Goal: Transaction & Acquisition: Purchase product/service

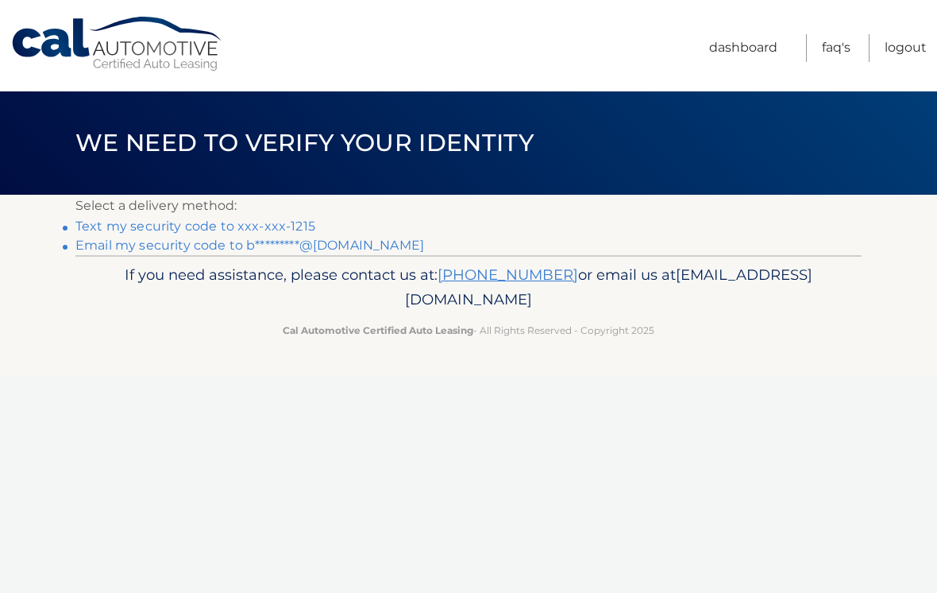
click at [142, 225] on link "Text my security code to xxx-xxx-1215" at bounding box center [195, 225] width 240 height 15
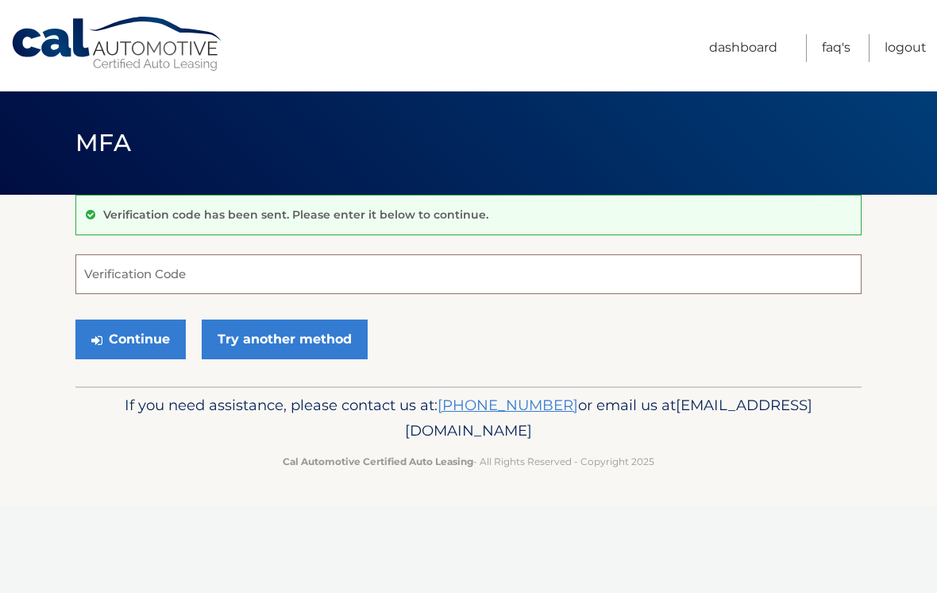
click at [132, 272] on input "Verification Code" at bounding box center [468, 274] width 786 height 40
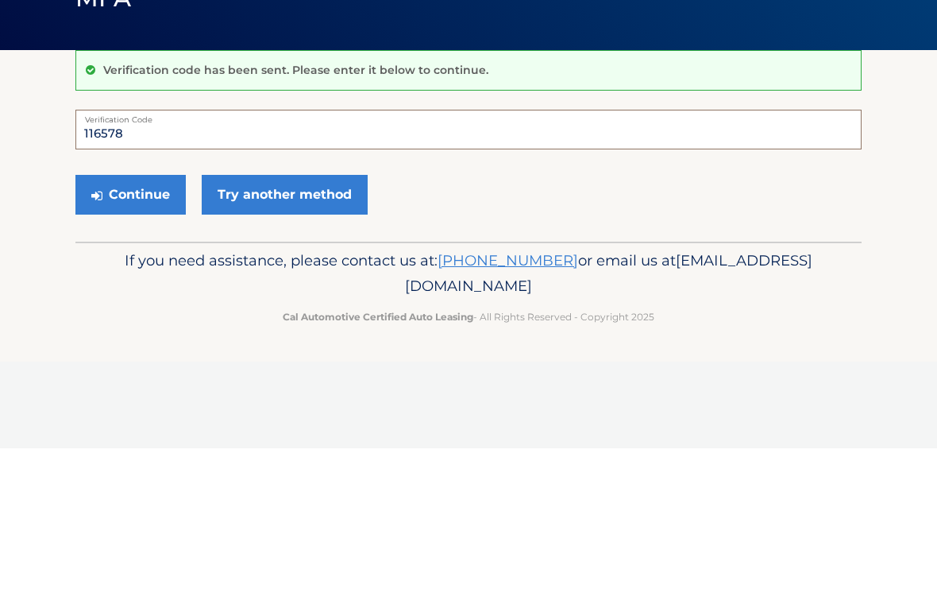
type input "116578"
click at [137, 319] on button "Continue" at bounding box center [130, 339] width 110 height 40
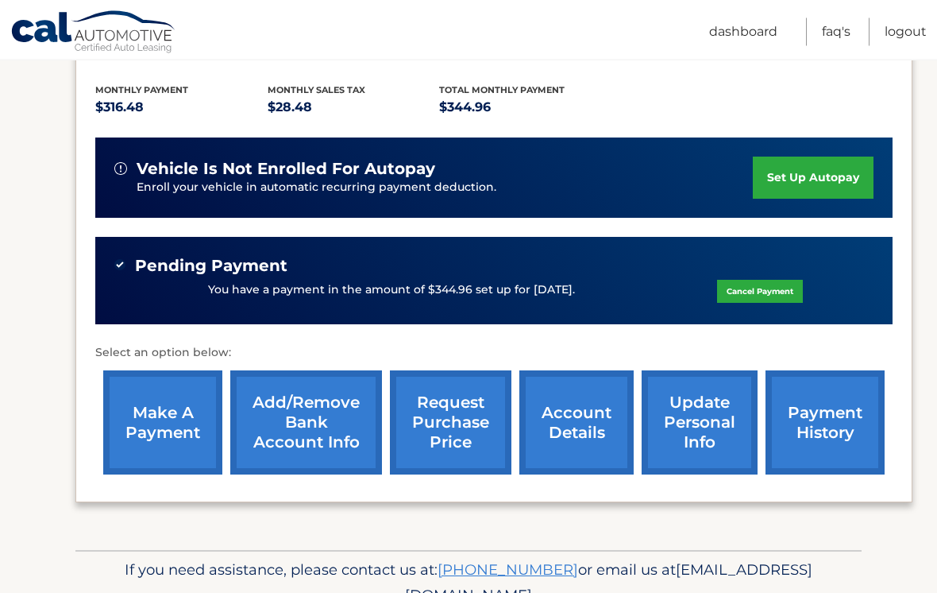
scroll to position [323, 0]
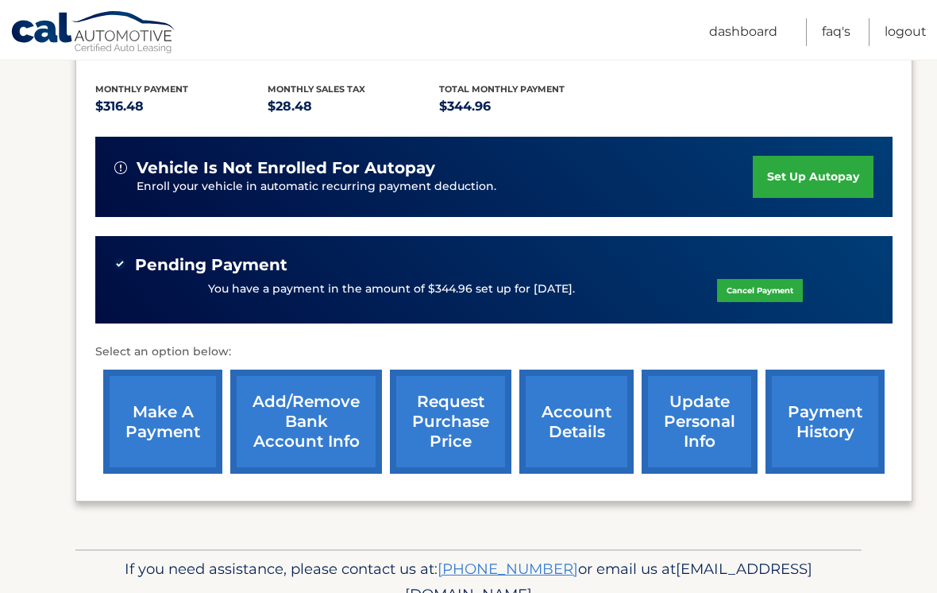
click at [832, 425] on link "payment history" at bounding box center [825, 421] width 119 height 104
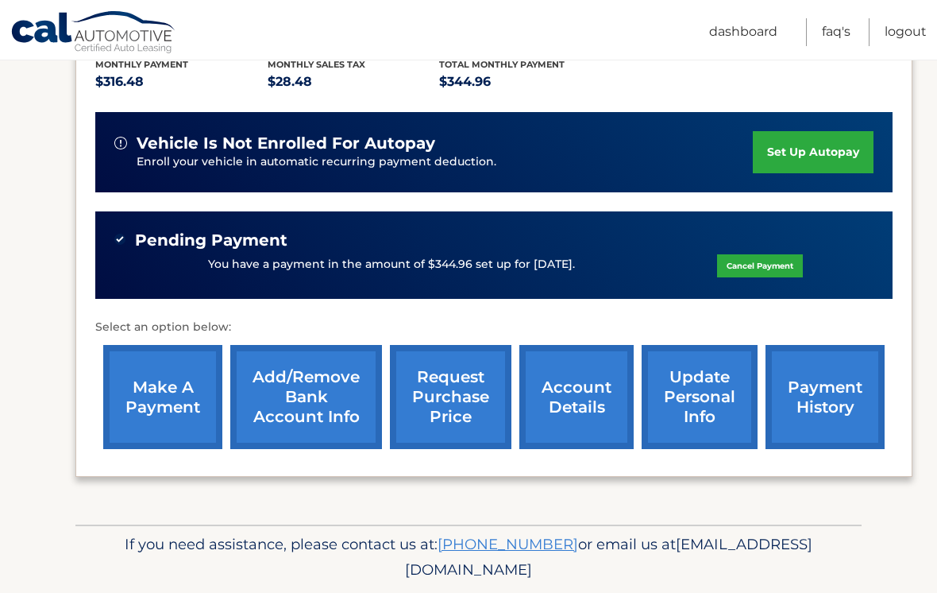
click at [160, 384] on link "make a payment" at bounding box center [162, 397] width 119 height 104
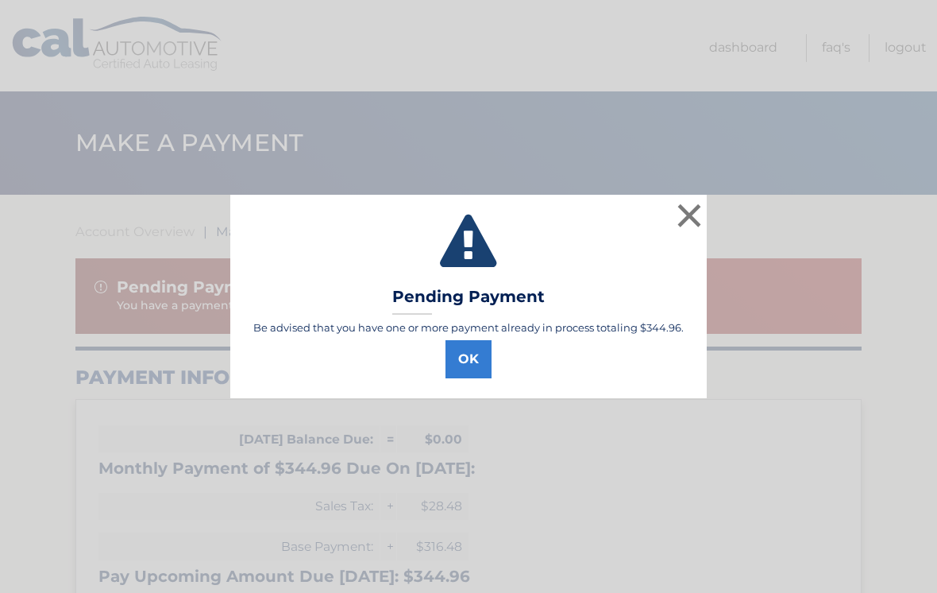
select select "ZDRkYTViMTQtNzdjNS00NjQ0LThhMDktMzljMGM3ZjczNzRj"
click at [471, 355] on button "OK" at bounding box center [469, 359] width 46 height 38
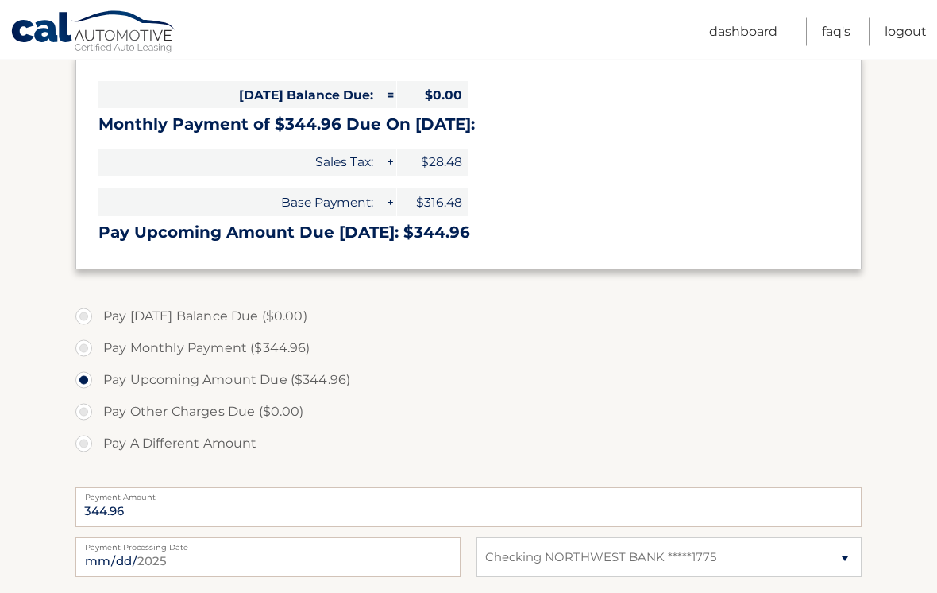
scroll to position [344, 0]
click at [92, 346] on label "Pay Monthly Payment ($344.96)" at bounding box center [468, 348] width 786 height 32
click at [92, 346] on input "Pay Monthly Payment ($344.96)" at bounding box center [90, 344] width 16 height 25
radio input "true"
click at [90, 380] on label "Pay Upcoming Amount Due ($344.96)" at bounding box center [468, 380] width 786 height 32
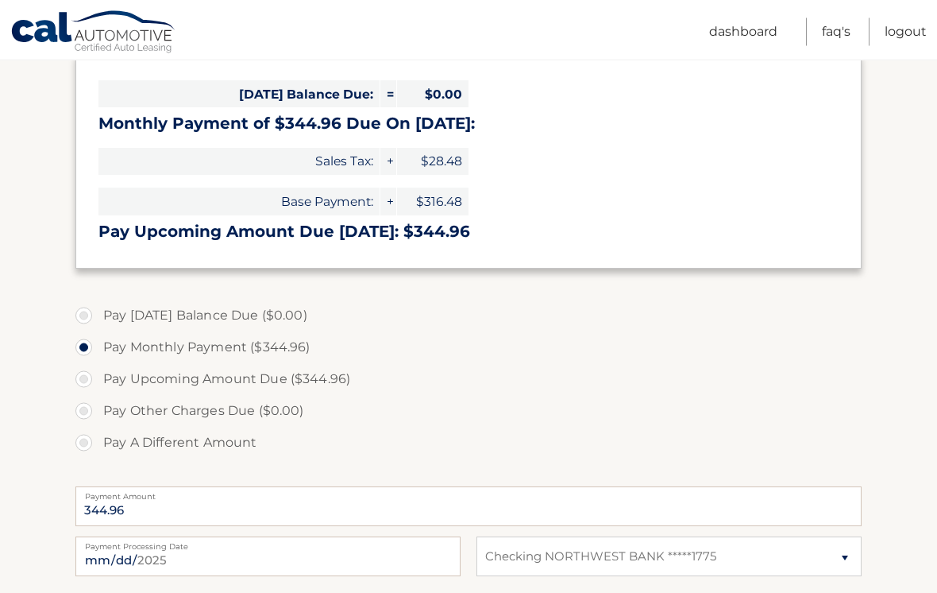
click at [90, 380] on input "Pay Upcoming Amount Due ($344.96)" at bounding box center [90, 376] width 16 height 25
radio input "true"
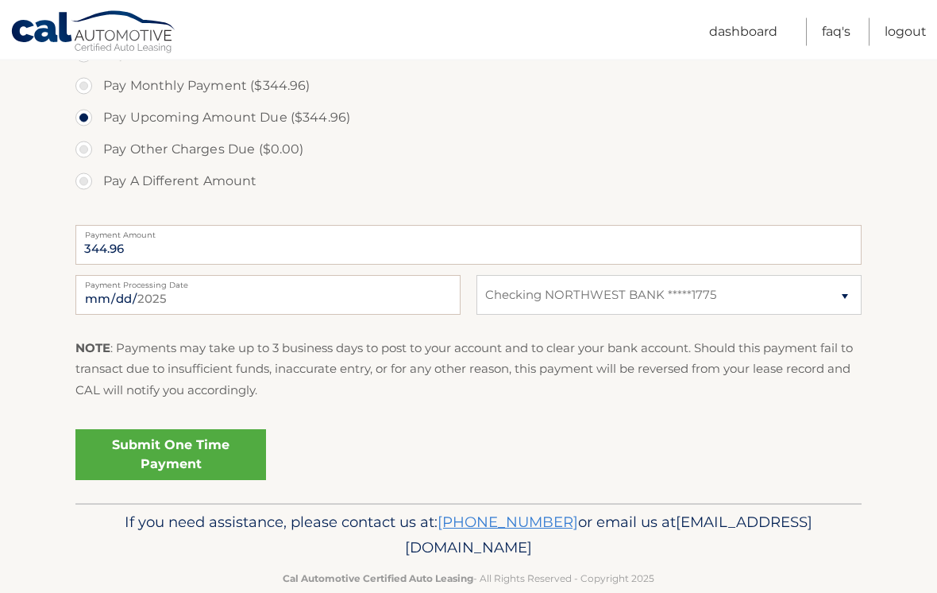
scroll to position [606, 0]
click at [161, 444] on link "Submit One Time Payment" at bounding box center [170, 454] width 191 height 51
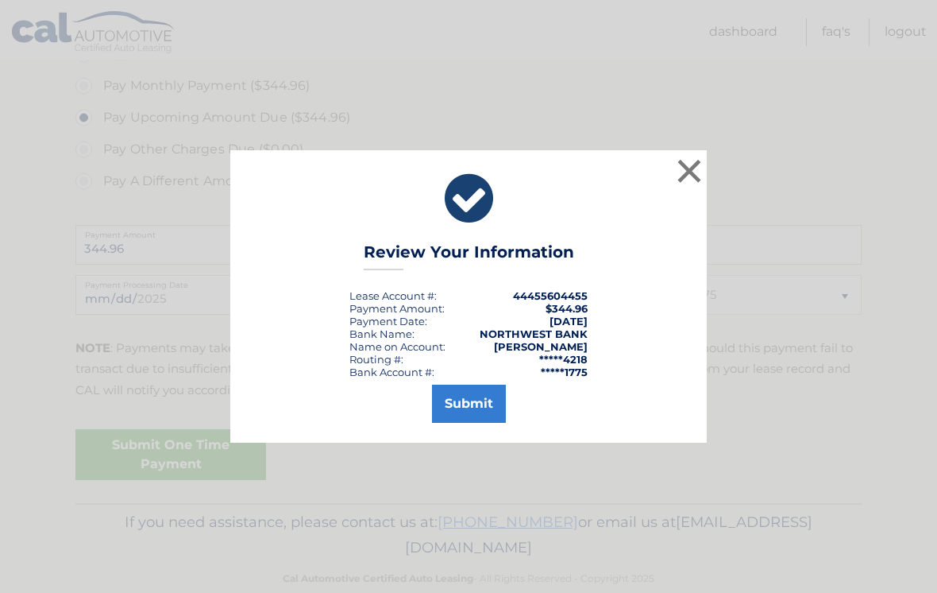
click at [468, 407] on button "Submit" at bounding box center [469, 403] width 74 height 38
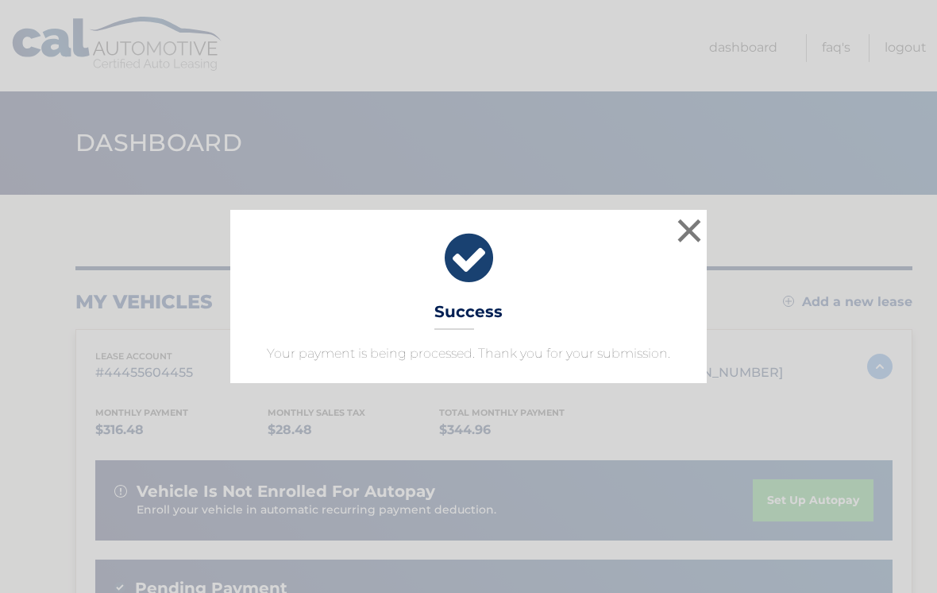
click at [689, 230] on button "×" at bounding box center [690, 230] width 32 height 32
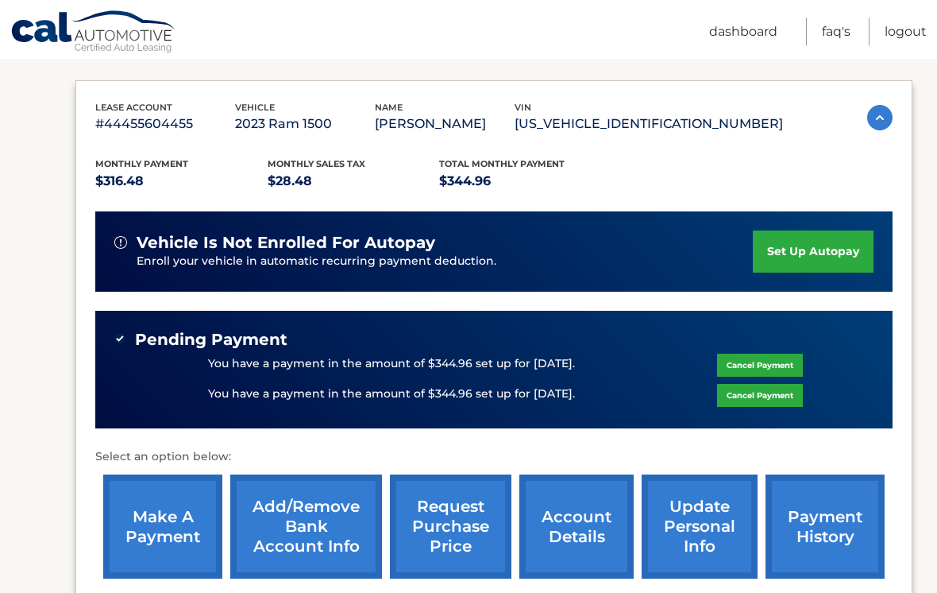
scroll to position [249, 0]
click at [903, 37] on link "Logout" at bounding box center [906, 32] width 42 height 28
